Goal: Task Accomplishment & Management: Manage account settings

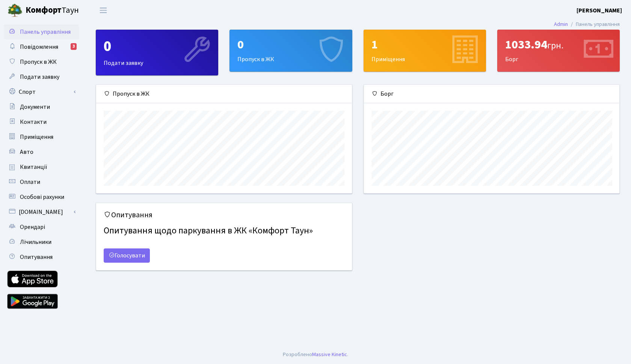
scroll to position [109, 255]
click at [38, 156] on link "Авто" at bounding box center [41, 152] width 75 height 15
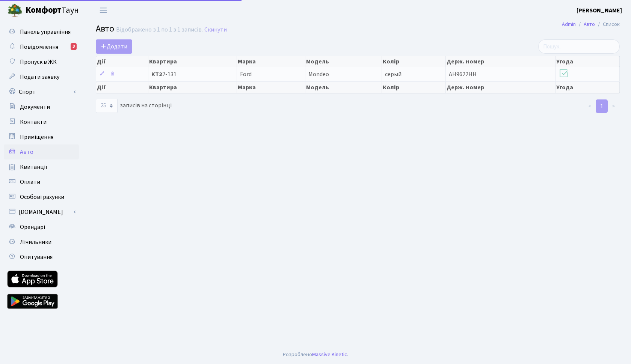
select select "25"
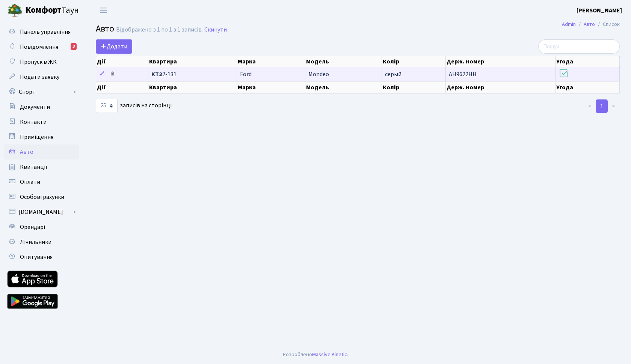
click at [112, 74] on icon at bounding box center [112, 73] width 5 height 5
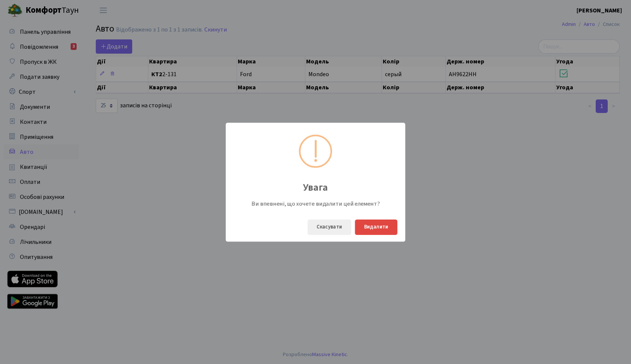
click at [387, 231] on button "Видалити" at bounding box center [376, 227] width 42 height 15
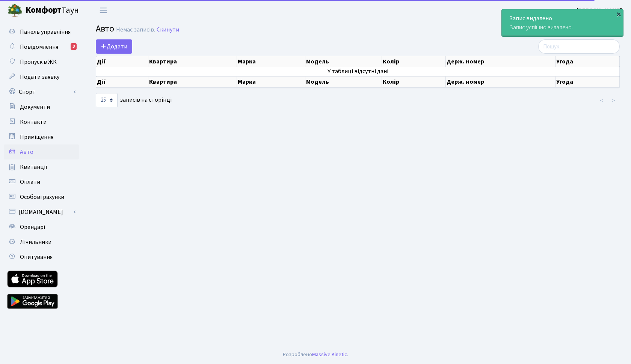
click at [620, 15] on div "×" at bounding box center [619, 14] width 8 height 8
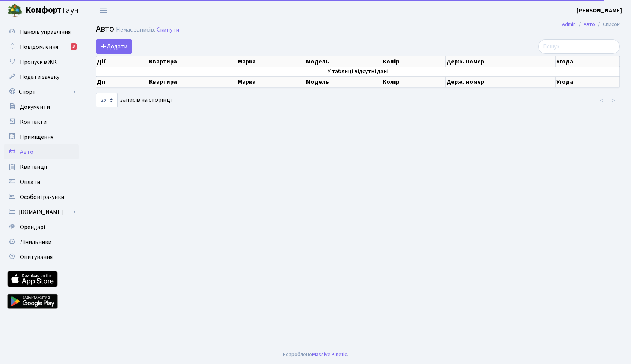
click at [611, 12] on b "[PERSON_NAME]" at bounding box center [598, 10] width 45 height 8
click at [568, 35] on div "Мій обліковий запис Вийти" at bounding box center [583, 32] width 75 height 33
click at [611, 8] on b "[PERSON_NAME]" at bounding box center [598, 10] width 45 height 8
click at [574, 41] on link "Вийти" at bounding box center [584, 41] width 75 height 12
